Goal: Information Seeking & Learning: Learn about a topic

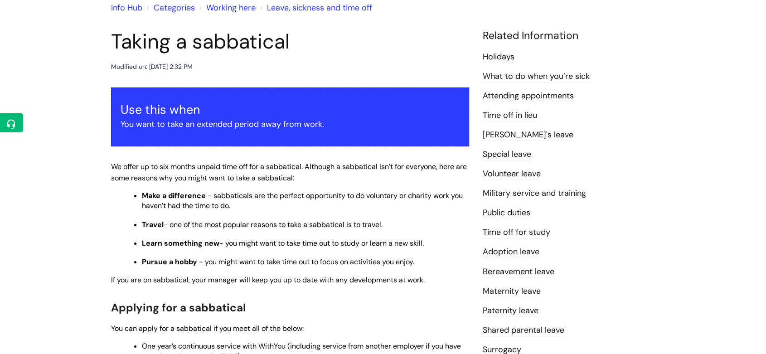
scroll to position [101, 0]
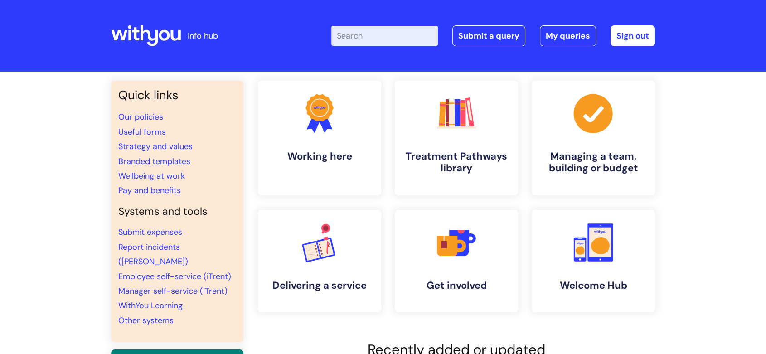
click at [372, 39] on input "Enter your search term here..." at bounding box center [384, 36] width 107 height 20
type input "wellbeing meeting"
click button "Search" at bounding box center [0, 0] width 0 height 0
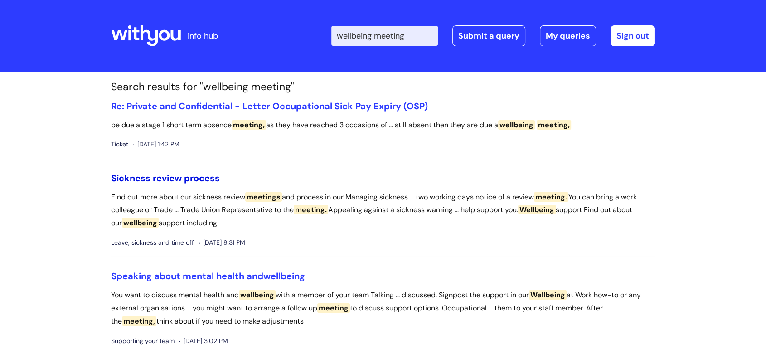
click at [196, 175] on link "Sickness review process" at bounding box center [165, 178] width 109 height 12
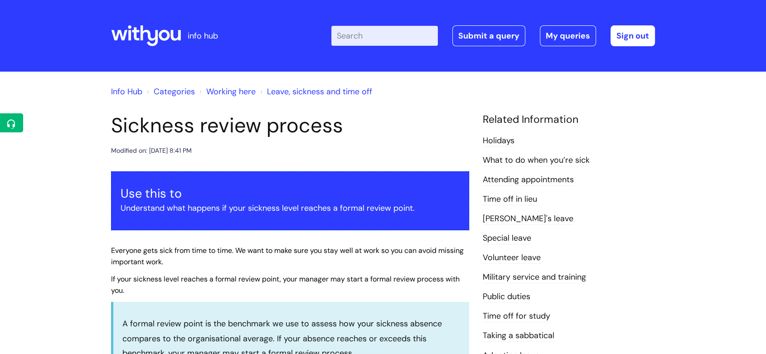
click at [370, 39] on input "Enter your search term here..." at bounding box center [384, 36] width 107 height 20
type input "long term absence"
click button "Search" at bounding box center [0, 0] width 0 height 0
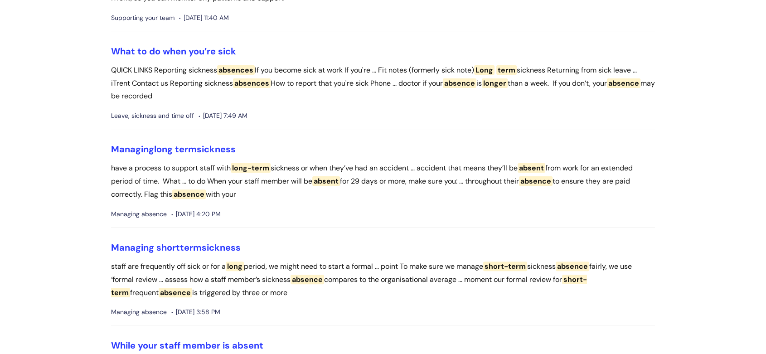
scroll to position [252, 0]
click at [139, 148] on link "Managing long term sickness" at bounding box center [173, 149] width 125 height 12
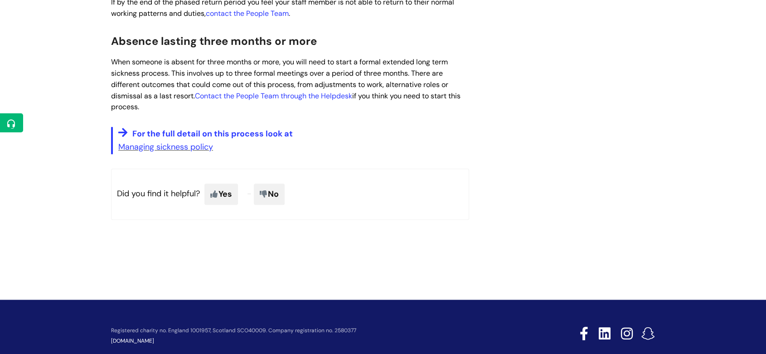
scroll to position [740, 0]
